Goal: Information Seeking & Learning: Learn about a topic

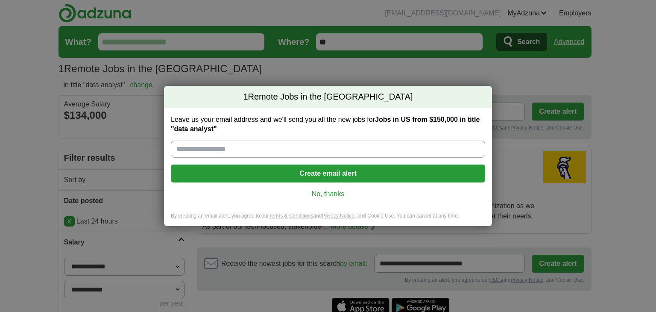
click at [324, 197] on link "No, thanks" at bounding box center [328, 193] width 300 height 9
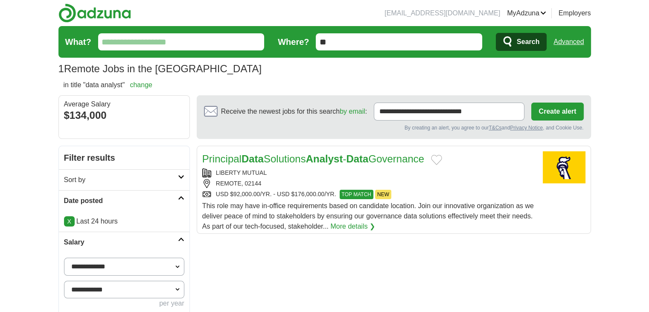
click at [568, 43] on link "Advanced" at bounding box center [569, 41] width 30 height 17
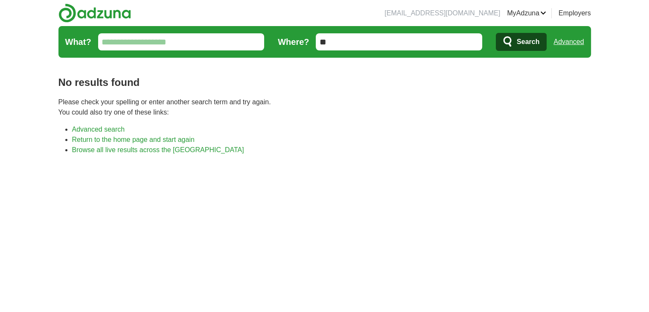
click at [585, 44] on form "What? Where? ** Search Advanced" at bounding box center [324, 42] width 533 height 32
click at [580, 44] on link "Advanced" at bounding box center [569, 41] width 30 height 17
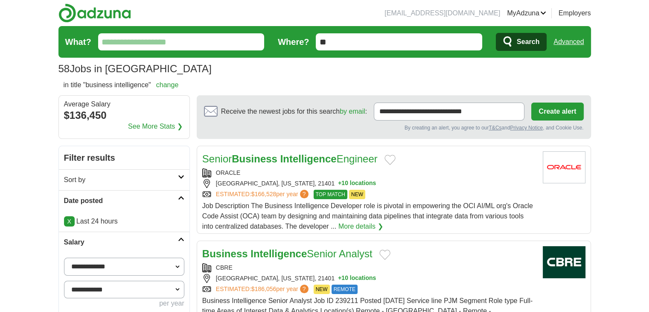
scroll to position [142, 0]
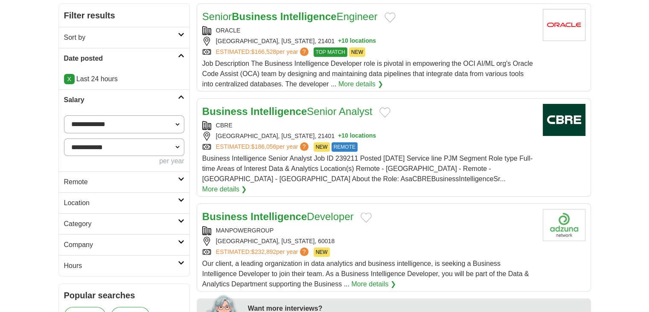
click at [96, 187] on link "Remote" at bounding box center [124, 181] width 131 height 21
click at [93, 202] on link "Remote jobs" at bounding box center [83, 201] width 38 height 7
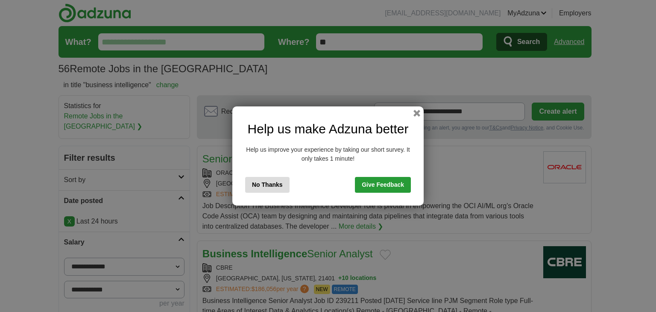
click at [282, 180] on button "No Thanks" at bounding box center [267, 185] width 44 height 16
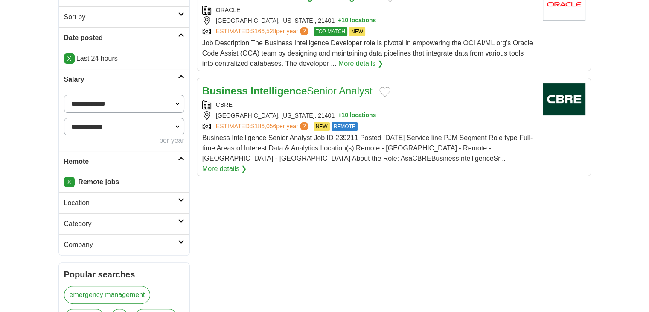
scroll to position [71, 0]
